Goal: Task Accomplishment & Management: Use online tool/utility

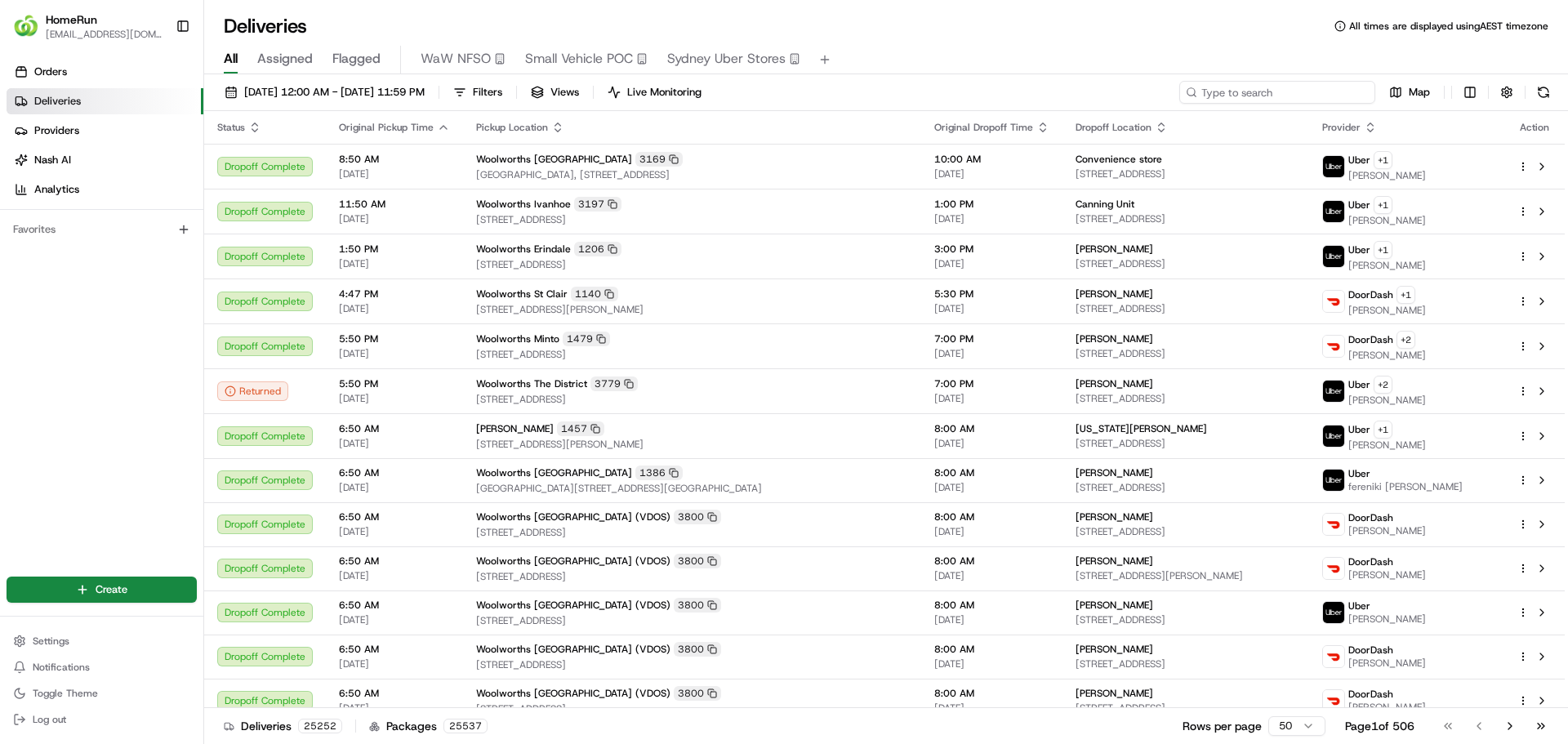
click at [1285, 96] on input at bounding box center [1278, 92] width 196 height 23
paste input "265452211"
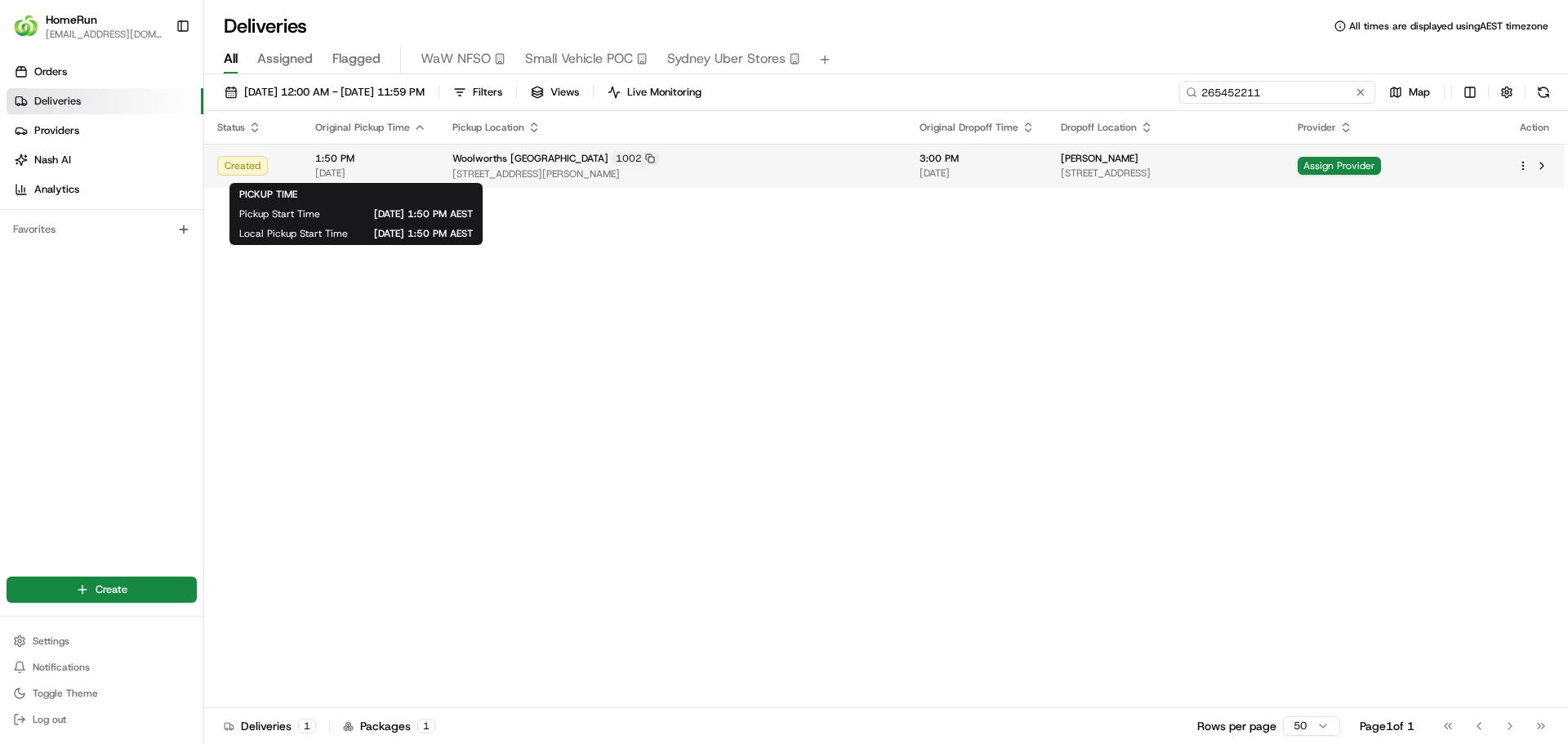
type input "265452211"
click at [426, 168] on td "1:50 PM [DATE]" at bounding box center [370, 166] width 137 height 44
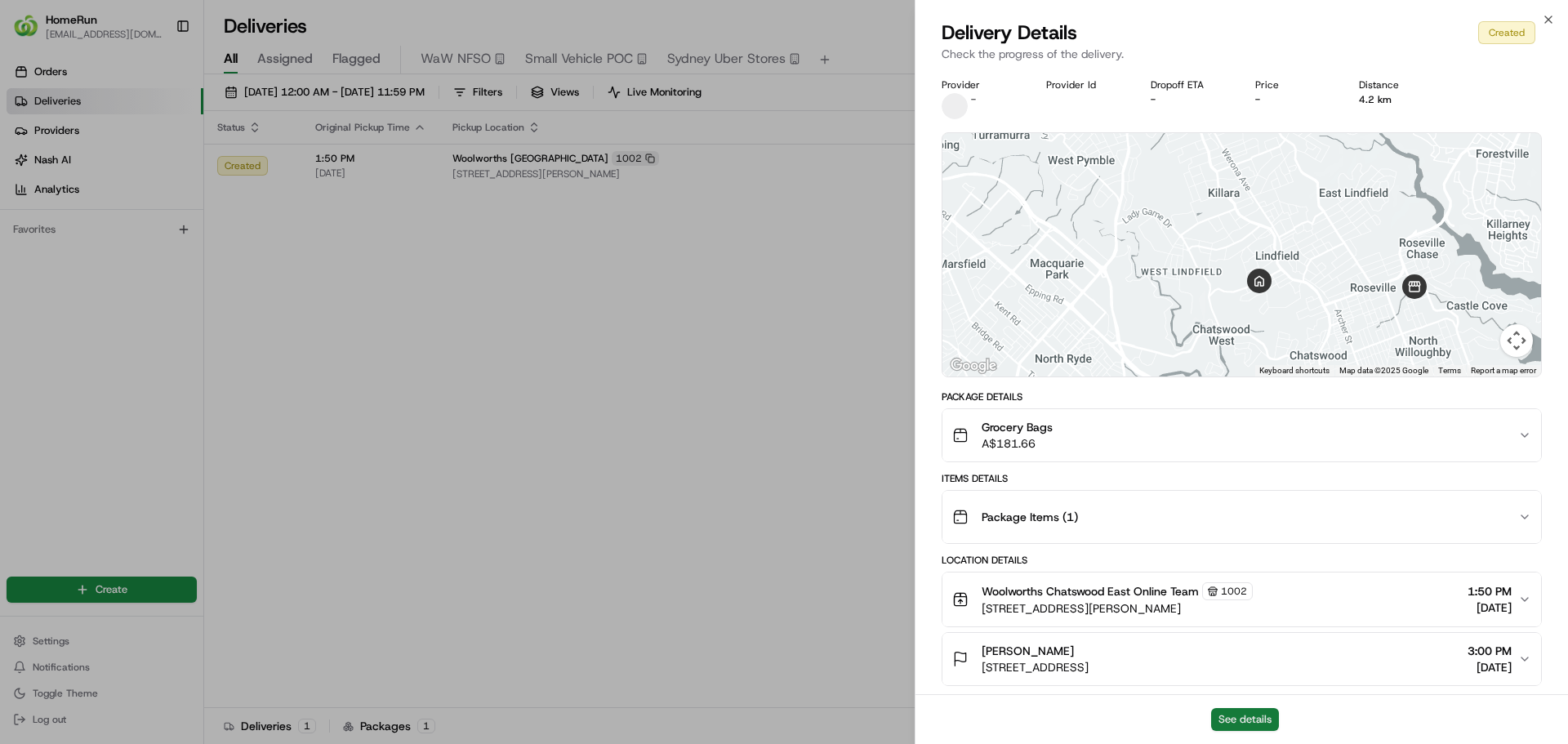
click at [1258, 720] on button "See details" at bounding box center [1245, 719] width 68 height 23
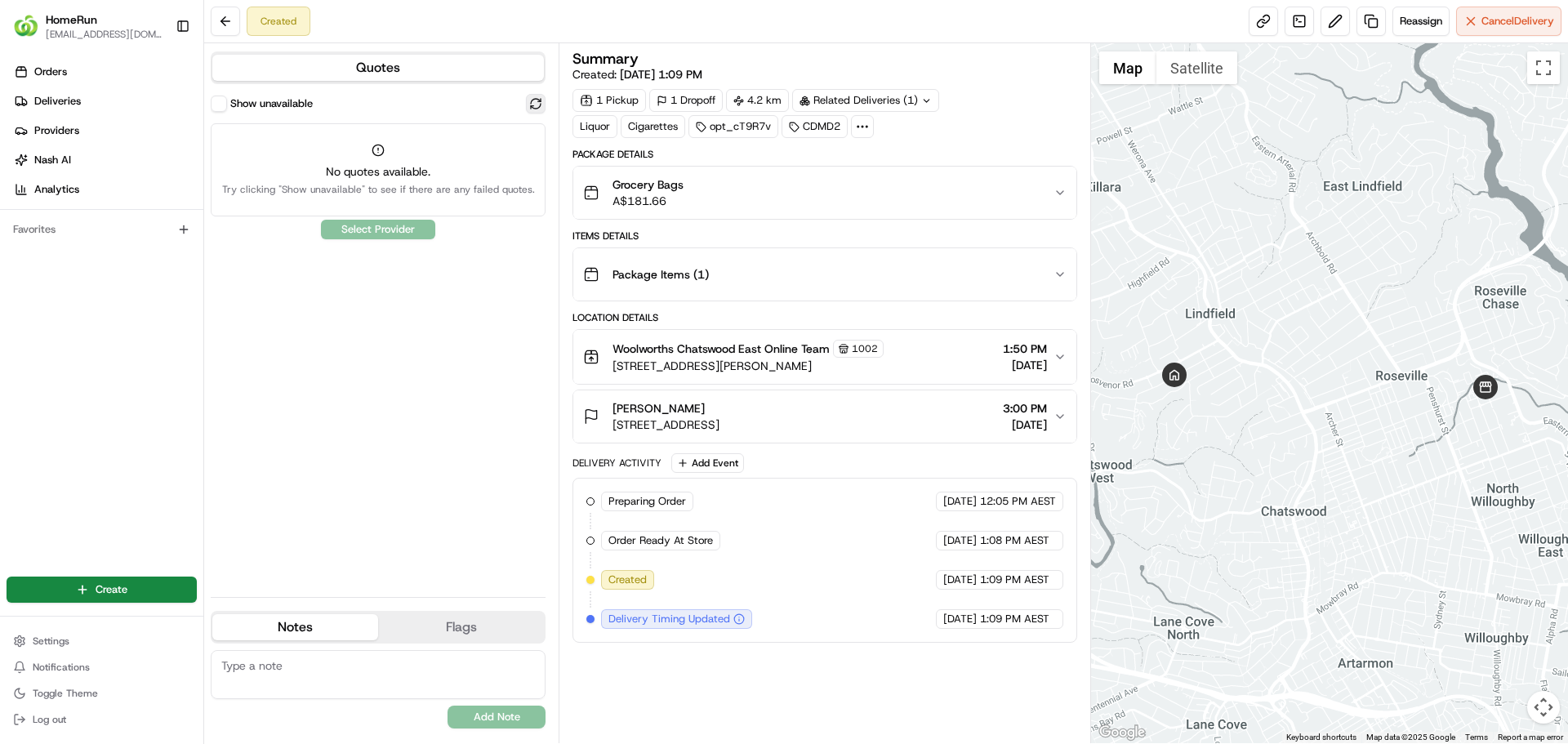
click at [529, 103] on button at bounding box center [535, 103] width 20 height 20
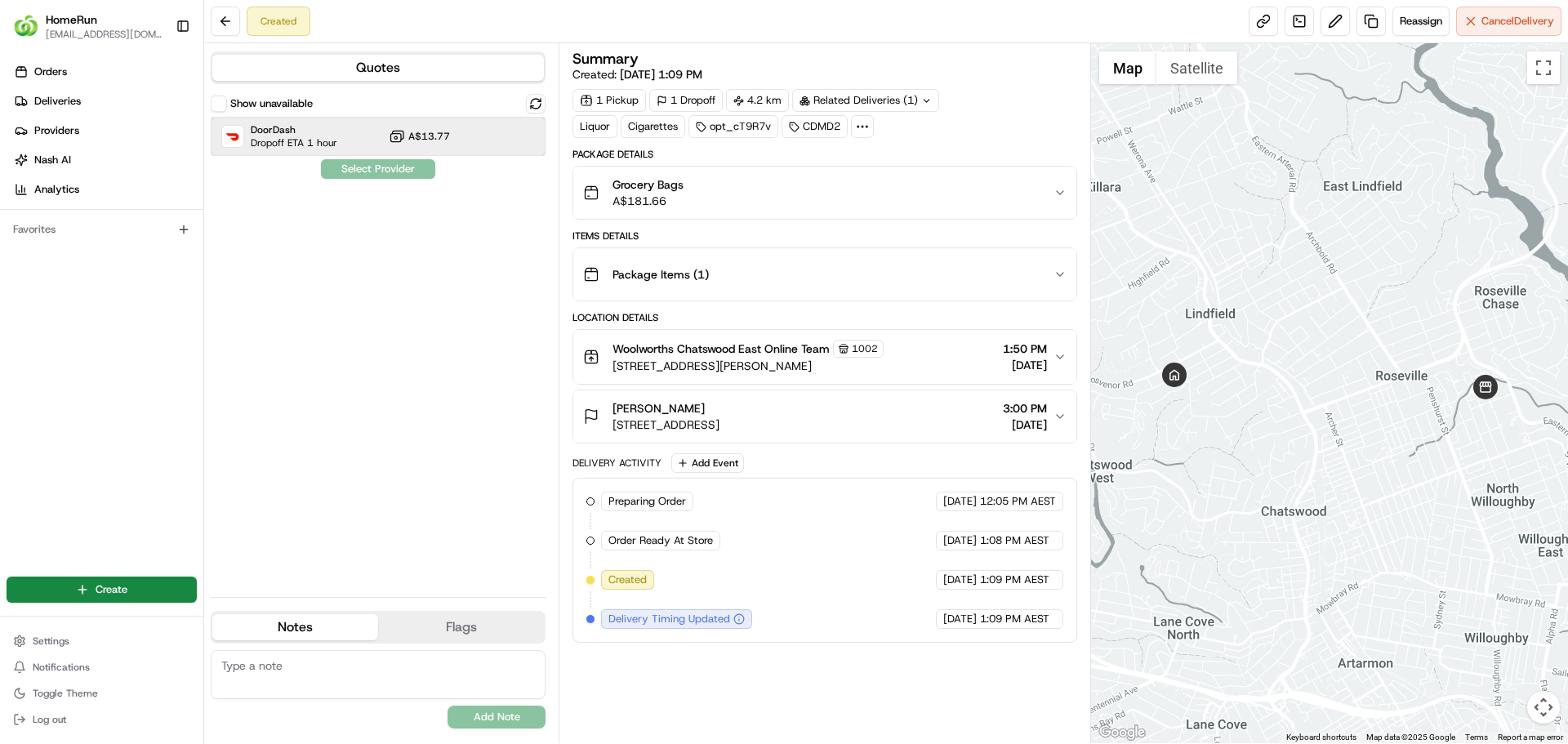
click at [369, 134] on div "DoorDash Dropoff ETA 1 hour A$13.77" at bounding box center [378, 136] width 335 height 39
click at [375, 167] on button "Assign Provider" at bounding box center [378, 169] width 116 height 20
